Goal: Communication & Community: Answer question/provide support

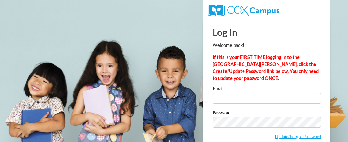
type input "[EMAIL_ADDRESS][DOMAIN_NAME]"
click at [283, 62] on strong "If this is your FIRST TIME logging in to the [GEOGRAPHIC_DATA][PERSON_NAME], cl…" at bounding box center [266, 67] width 106 height 26
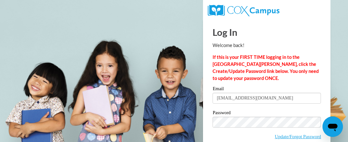
scroll to position [32, 0]
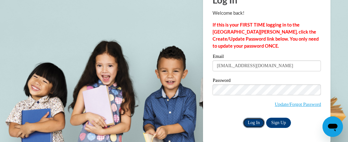
click at [261, 122] on input "Log In" at bounding box center [254, 122] width 22 height 10
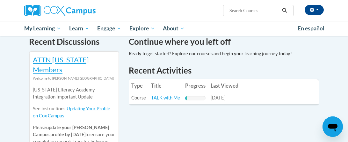
scroll to position [205, 0]
click at [330, 125] on icon "Open messaging window" at bounding box center [333, 127] width 10 height 8
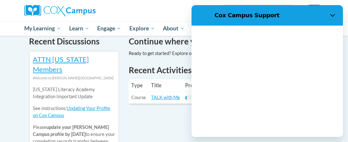
scroll to position [0, 0]
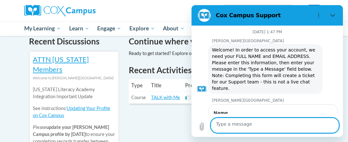
type textarea "x"
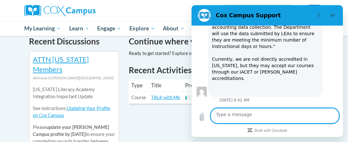
scroll to position [906, 0]
click at [268, 115] on textarea at bounding box center [275, 115] width 129 height 15
type textarea "t"
type textarea "x"
type textarea "th"
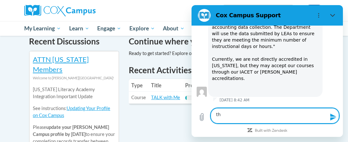
type textarea "x"
type textarea "tha"
type textarea "x"
type textarea "than"
type textarea "x"
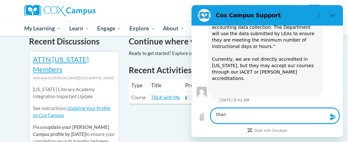
type textarea "thank"
type textarea "x"
type textarea "thank"
type textarea "x"
type textarea "thank y"
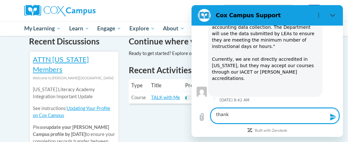
type textarea "x"
type textarea "thank yo"
type textarea "x"
type textarea "thank you"
type textarea "x"
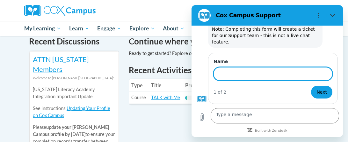
scroll to position [1078, 0]
click at [333, 17] on icon "Close" at bounding box center [332, 15] width 5 height 3
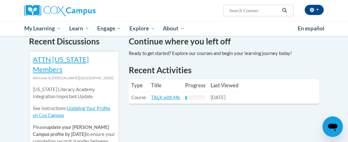
click at [333, 122] on icon "Open messaging window" at bounding box center [332, 126] width 11 height 11
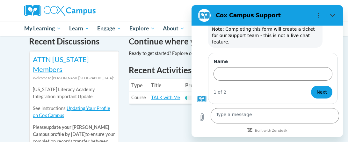
scroll to position [784, 0]
type textarea "x"
